Goal: Information Seeking & Learning: Find contact information

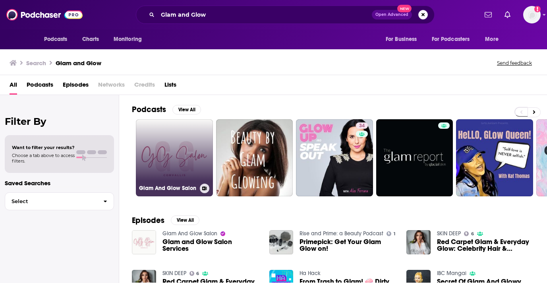
click at [179, 181] on link "Glam And Glow Salon" at bounding box center [174, 157] width 77 height 77
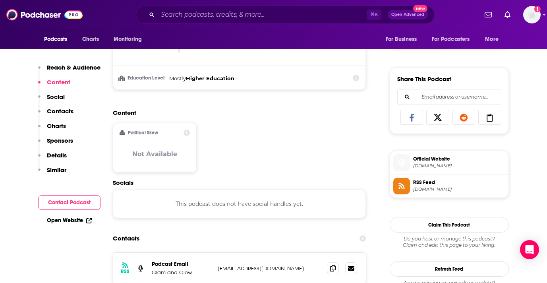
scroll to position [584, 0]
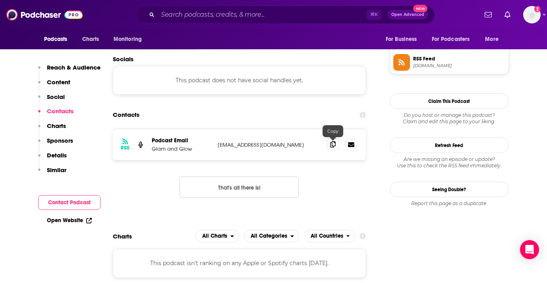
click at [333, 146] on icon at bounding box center [333, 144] width 6 height 6
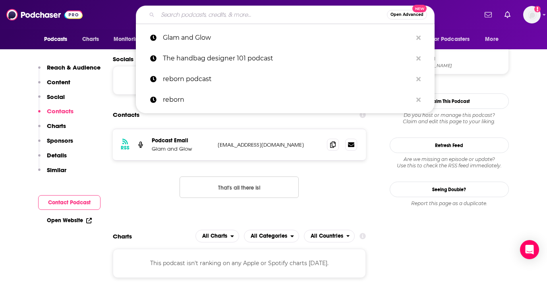
click at [189, 18] on input "Search podcasts, credits, & more..." at bounding box center [272, 14] width 229 height 13
paste input "Beauty Business Babes"
type input "Beauty Business Babes"
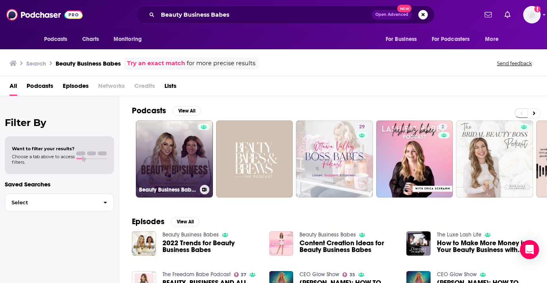
click at [177, 178] on link "Beauty Business Babes" at bounding box center [174, 158] width 77 height 77
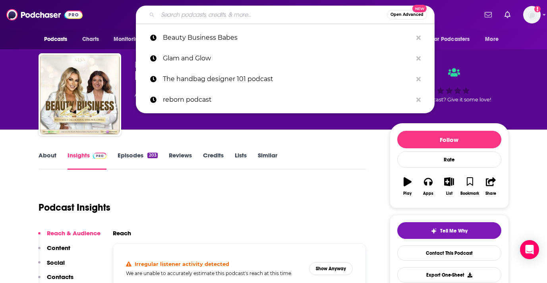
click at [216, 16] on input "Search podcasts, credits, & more..." at bounding box center [272, 14] width 229 height 13
paste input "Beauty and the Brand"
type input "Beauty and the Brand"
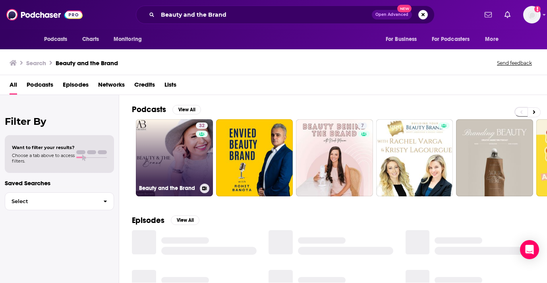
click at [167, 165] on link "32 Beauty and the Brand" at bounding box center [174, 157] width 77 height 77
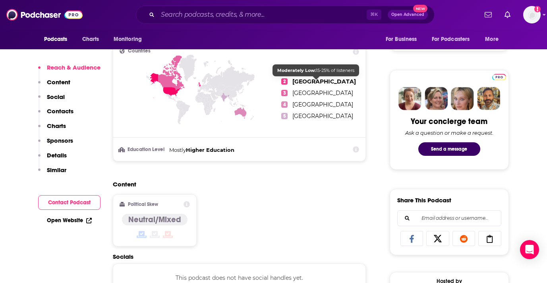
scroll to position [475, 0]
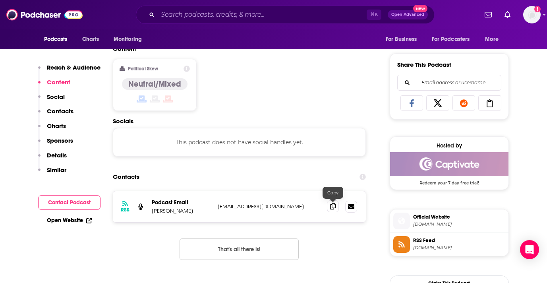
click at [334, 208] on icon at bounding box center [333, 206] width 6 height 6
click at [205, 17] on input "Search podcasts, credits, & more..." at bounding box center [262, 14] width 209 height 13
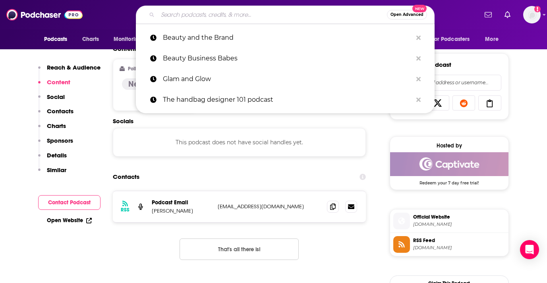
paste input "Beauty Business Game-Changer"
type input "Beauty Business Game-Changer"
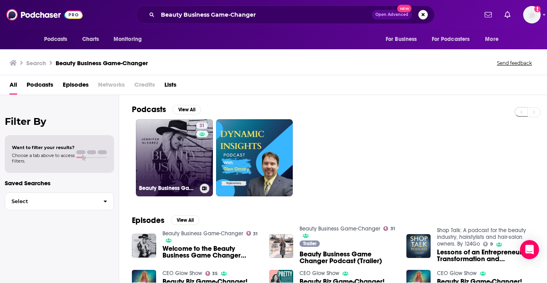
click at [165, 165] on link "31 Beauty Business Game-Changer" at bounding box center [174, 157] width 77 height 77
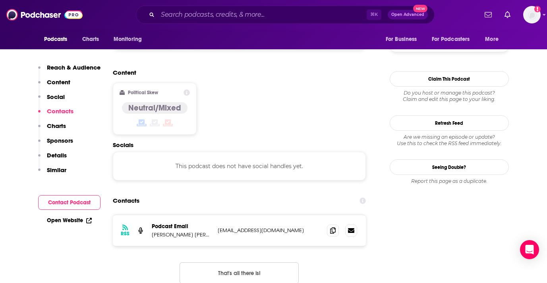
scroll to position [607, 0]
click at [328, 224] on span at bounding box center [333, 230] width 12 height 12
click at [204, 16] on input "Search podcasts, credits, & more..." at bounding box center [262, 14] width 209 height 13
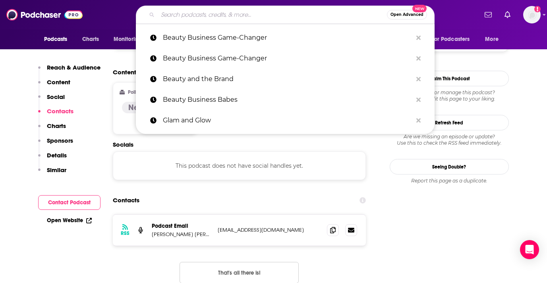
paste input "Beauty Business Babes"
type input "Beauty Business Babes"
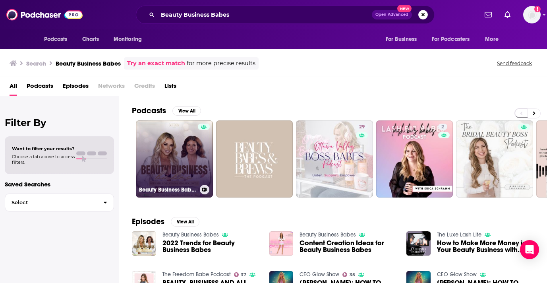
click at [186, 145] on link "Beauty Business Babes" at bounding box center [174, 158] width 77 height 77
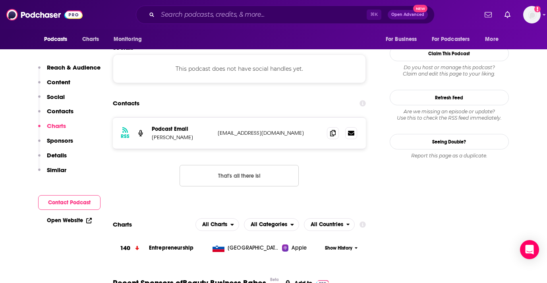
scroll to position [666, 0]
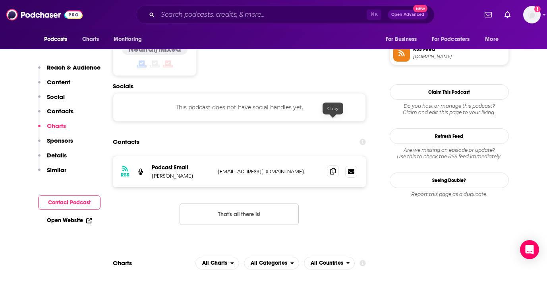
click at [333, 168] on icon at bounding box center [333, 171] width 6 height 6
click at [180, 15] on input "Search podcasts, credits, & more..." at bounding box center [262, 14] width 209 height 13
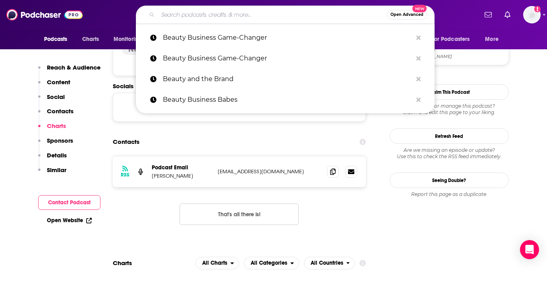
paste input "Financial Feminist"
type input "Financial Feminist"
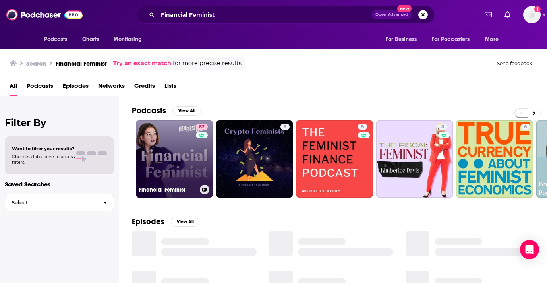
click at [172, 141] on link "82 Financial Feminist" at bounding box center [174, 158] width 77 height 77
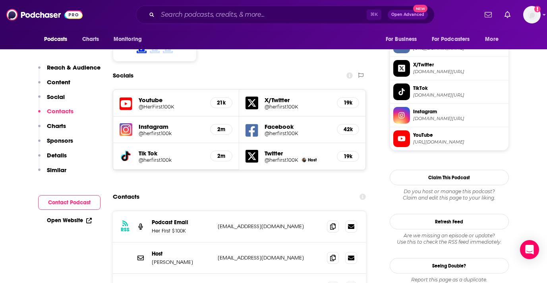
scroll to position [719, 0]
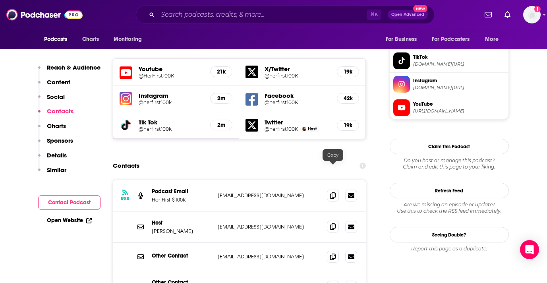
click at [329, 221] on span at bounding box center [333, 227] width 12 height 12
click at [176, 18] on input "Search podcasts, credits, & more..." at bounding box center [262, 14] width 209 height 13
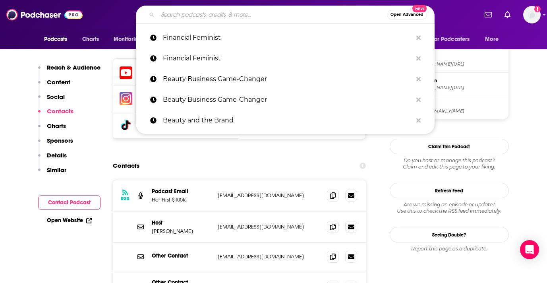
paste input "Women of Inspiration™ Podcast"
type input "Women of Inspiration™ Podcast"
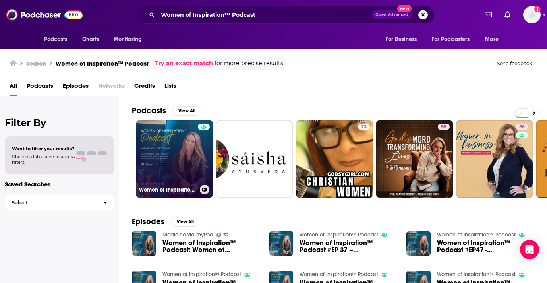
click at [177, 139] on link "Women of Inspiration™ Podcast" at bounding box center [174, 158] width 77 height 77
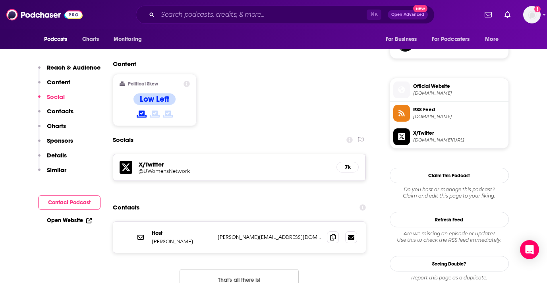
scroll to position [599, 0]
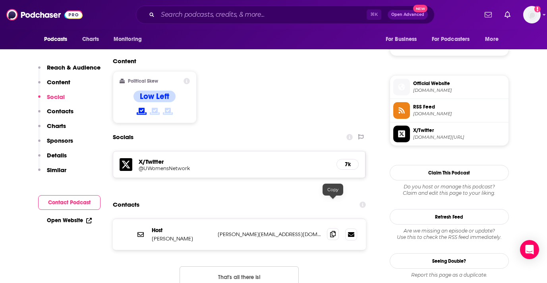
click at [327, 228] on span at bounding box center [333, 234] width 12 height 12
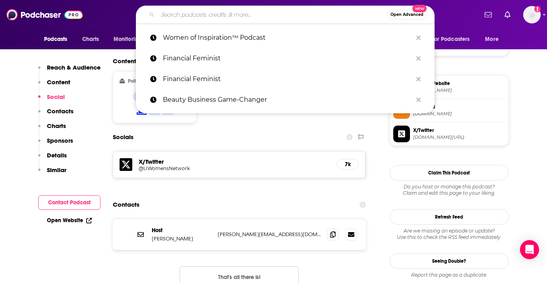
click at [215, 17] on input "Search podcasts, credits, & more..." at bounding box center [272, 14] width 229 height 13
paste input "WIL Talk Podcast"
type input "WIL Talk Podcast"
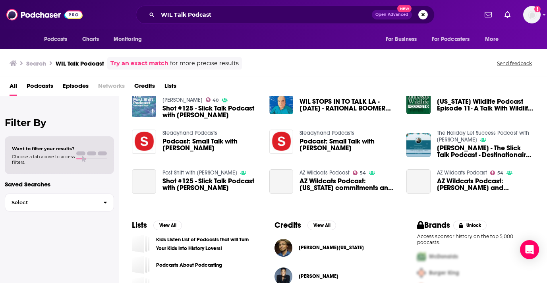
scroll to position [142, 0]
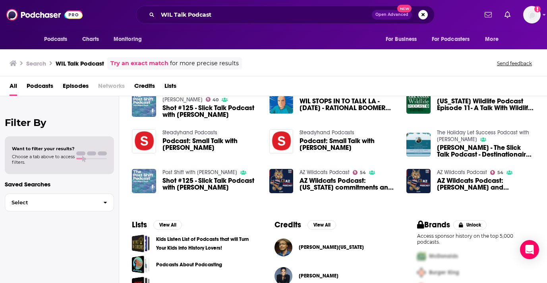
click at [231, 21] on div "WIL Talk Podcast Open Advanced New" at bounding box center [285, 15] width 299 height 18
click at [228, 16] on input "WIL Talk Podcast" at bounding box center [265, 14] width 214 height 13
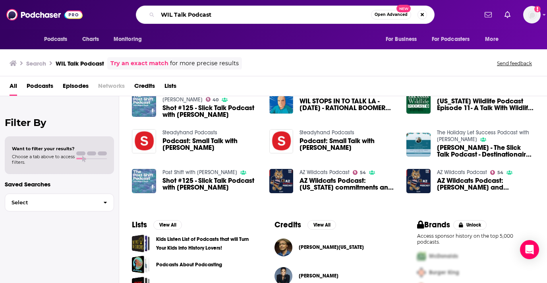
click at [228, 16] on input "WIL Talk Podcast" at bounding box center [264, 14] width 213 height 13
paste input "Doing Business Like a Woman"
type input "Doing Business Like a Woman Podcast"
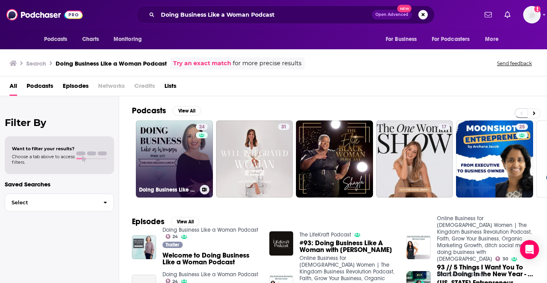
click at [177, 159] on link "24 Doing Business Like a Woman Podcast" at bounding box center [174, 158] width 77 height 77
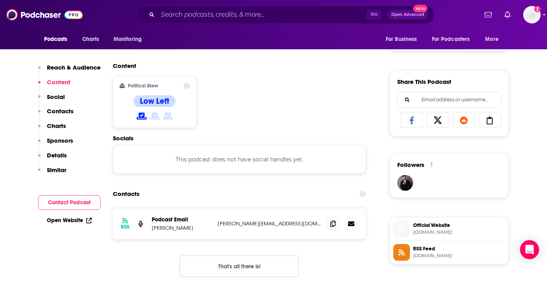
scroll to position [500, 0]
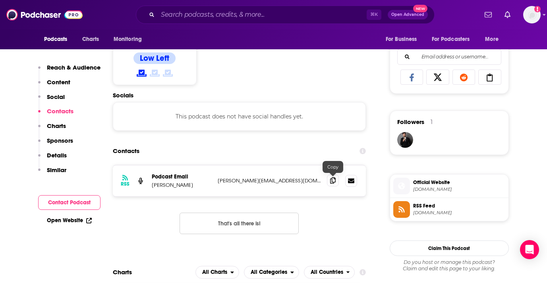
click at [332, 176] on span at bounding box center [333, 180] width 12 height 12
click at [207, 10] on input "Search podcasts, credits, & more..." at bounding box center [262, 14] width 209 height 13
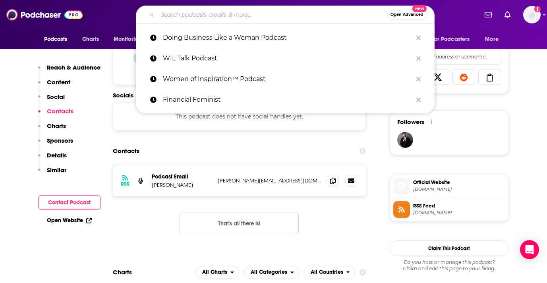
paste input "CEO Moms Building Wealth Podcast"
type input "CEO Moms Building Wealth Podcast"
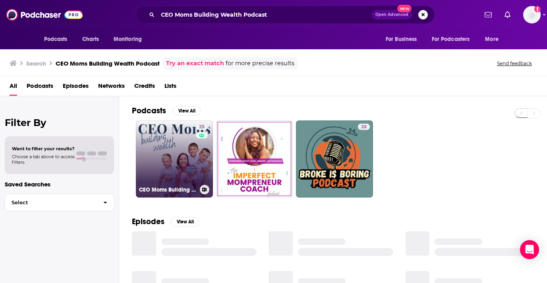
click at [197, 155] on div "25" at bounding box center [203, 154] width 14 height 61
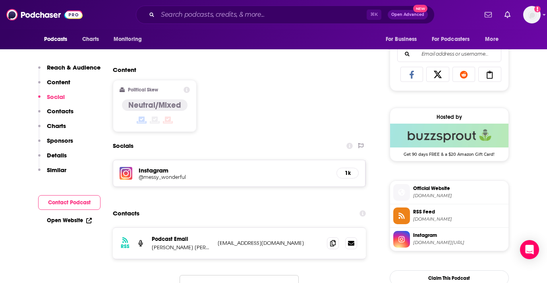
scroll to position [508, 0]
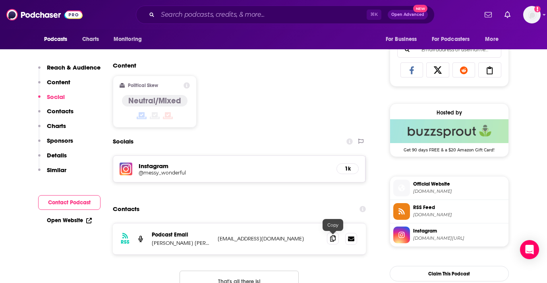
click at [329, 239] on span at bounding box center [333, 239] width 12 height 12
click at [157, 167] on h5 "Instagram" at bounding box center [235, 166] width 192 height 8
click at [161, 171] on h5 "@messy_wonderful" at bounding box center [202, 173] width 127 height 6
click at [188, 18] on input "Search podcasts, credits, & more..." at bounding box center [262, 14] width 209 height 13
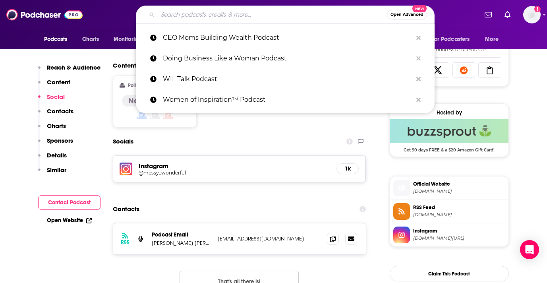
paste input "Takin' Care of [DEMOGRAPHIC_DATA] Business"
type input "Takin' Care of [DEMOGRAPHIC_DATA] Business"
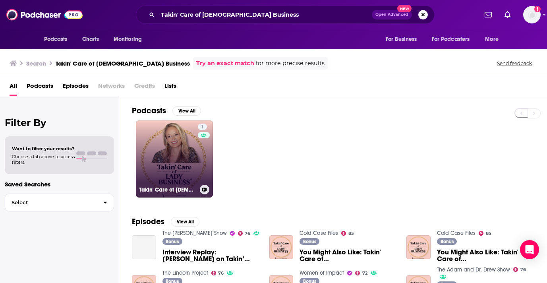
click at [184, 136] on link "1 Takin' Care of [DEMOGRAPHIC_DATA] Business®" at bounding box center [174, 158] width 77 height 77
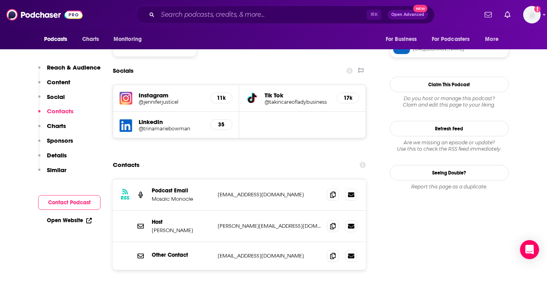
scroll to position [674, 0]
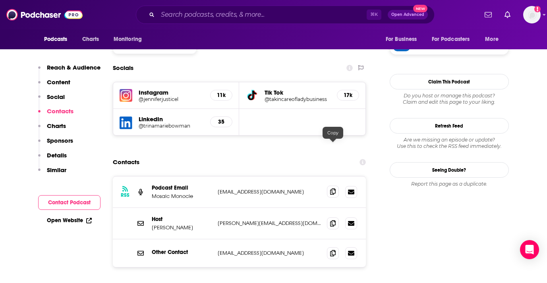
click at [331, 186] on span at bounding box center [333, 192] width 12 height 12
click at [332, 188] on icon at bounding box center [333, 191] width 6 height 6
click at [334, 220] on icon at bounding box center [333, 223] width 6 height 6
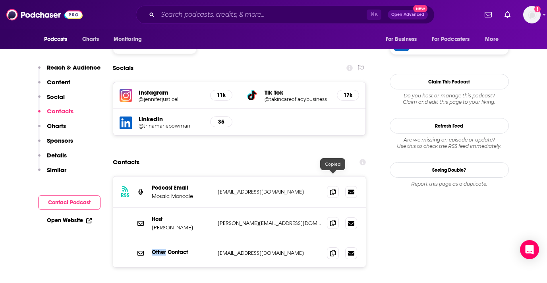
click at [334, 220] on icon at bounding box center [333, 223] width 6 height 6
